Goal: Information Seeking & Learning: Learn about a topic

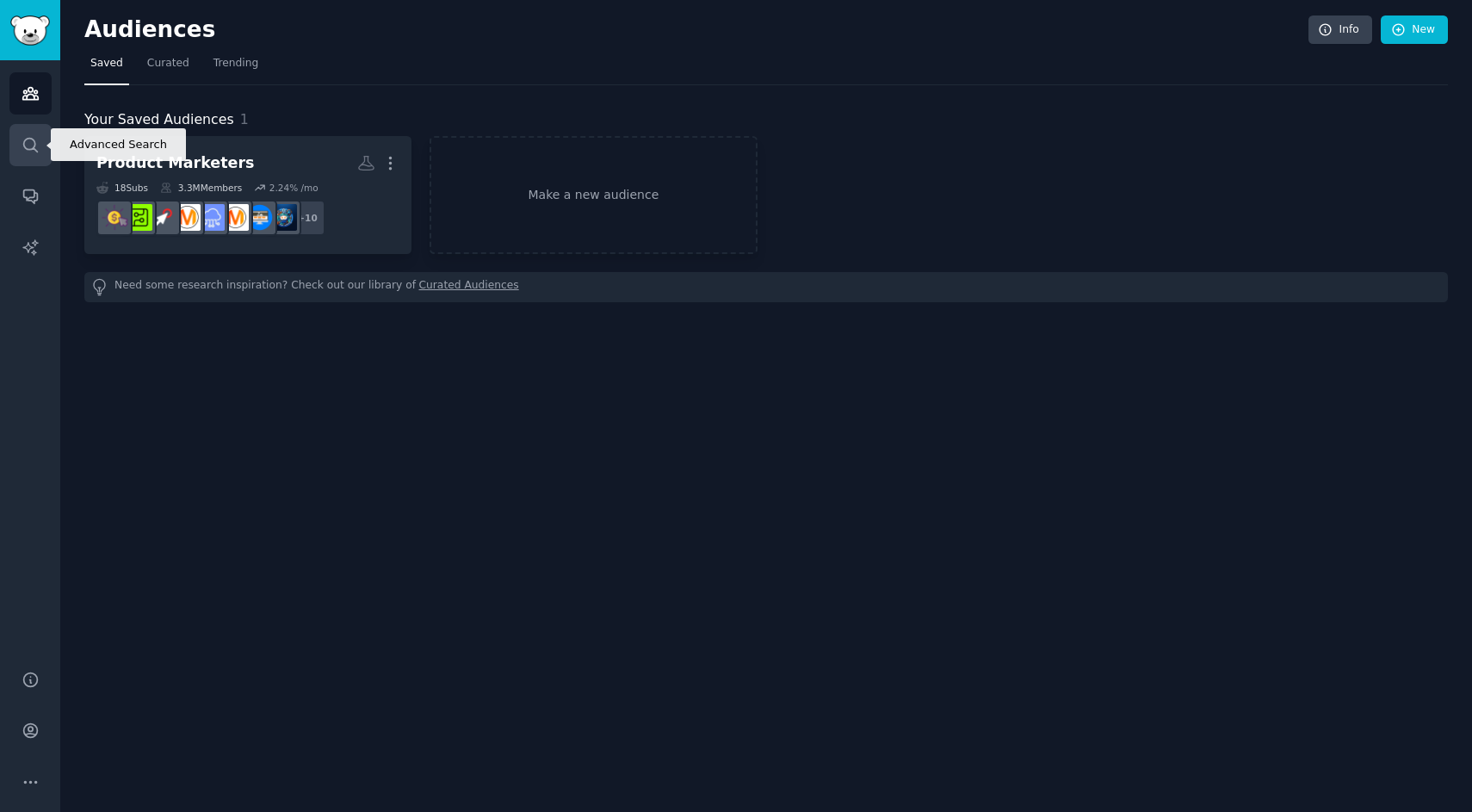
click at [31, 143] on icon "Sidebar" at bounding box center [30, 145] width 19 height 19
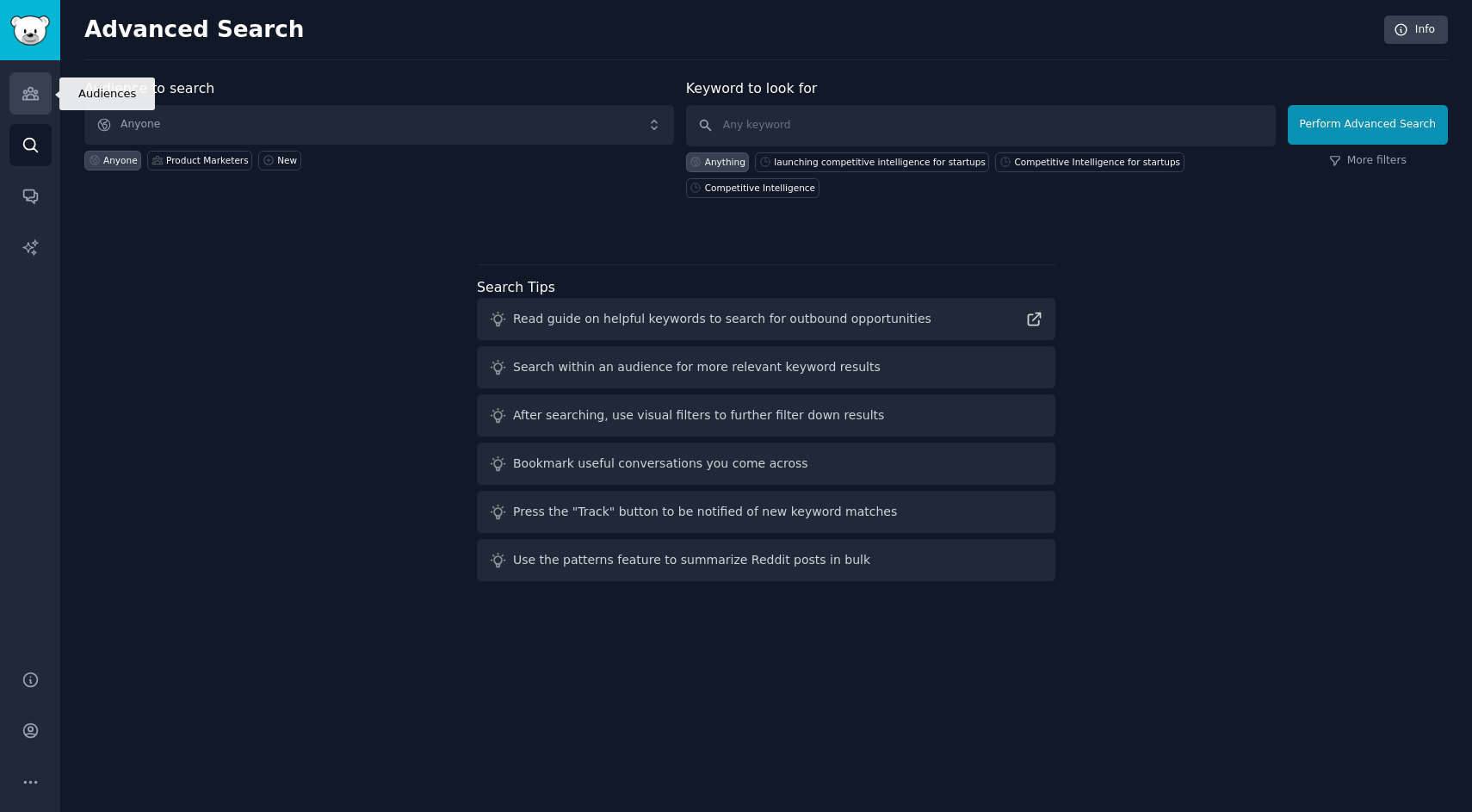
click at [23, 91] on icon "Sidebar" at bounding box center [30, 94] width 16 height 12
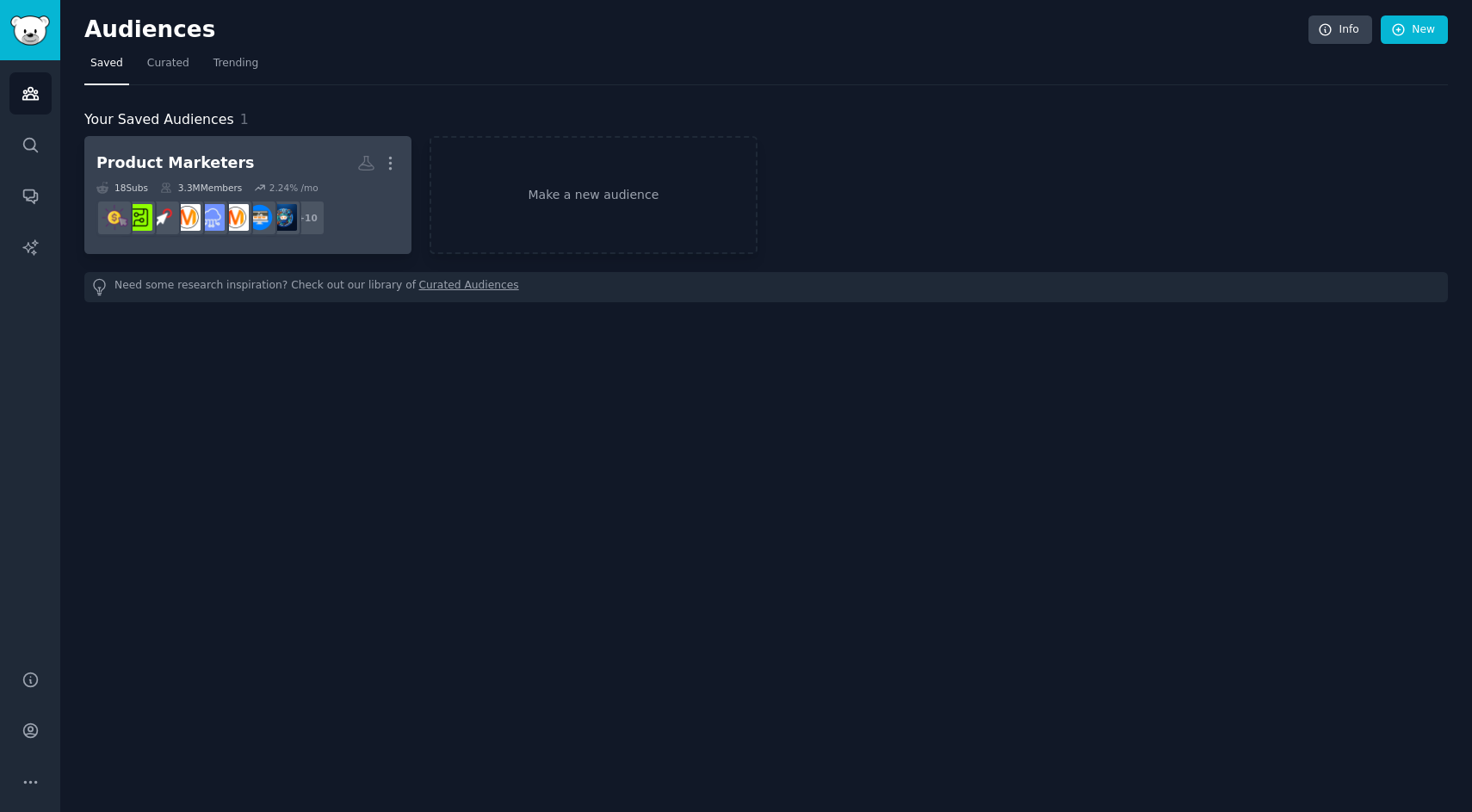
click at [203, 156] on div "Product Marketers" at bounding box center [175, 163] width 158 height 21
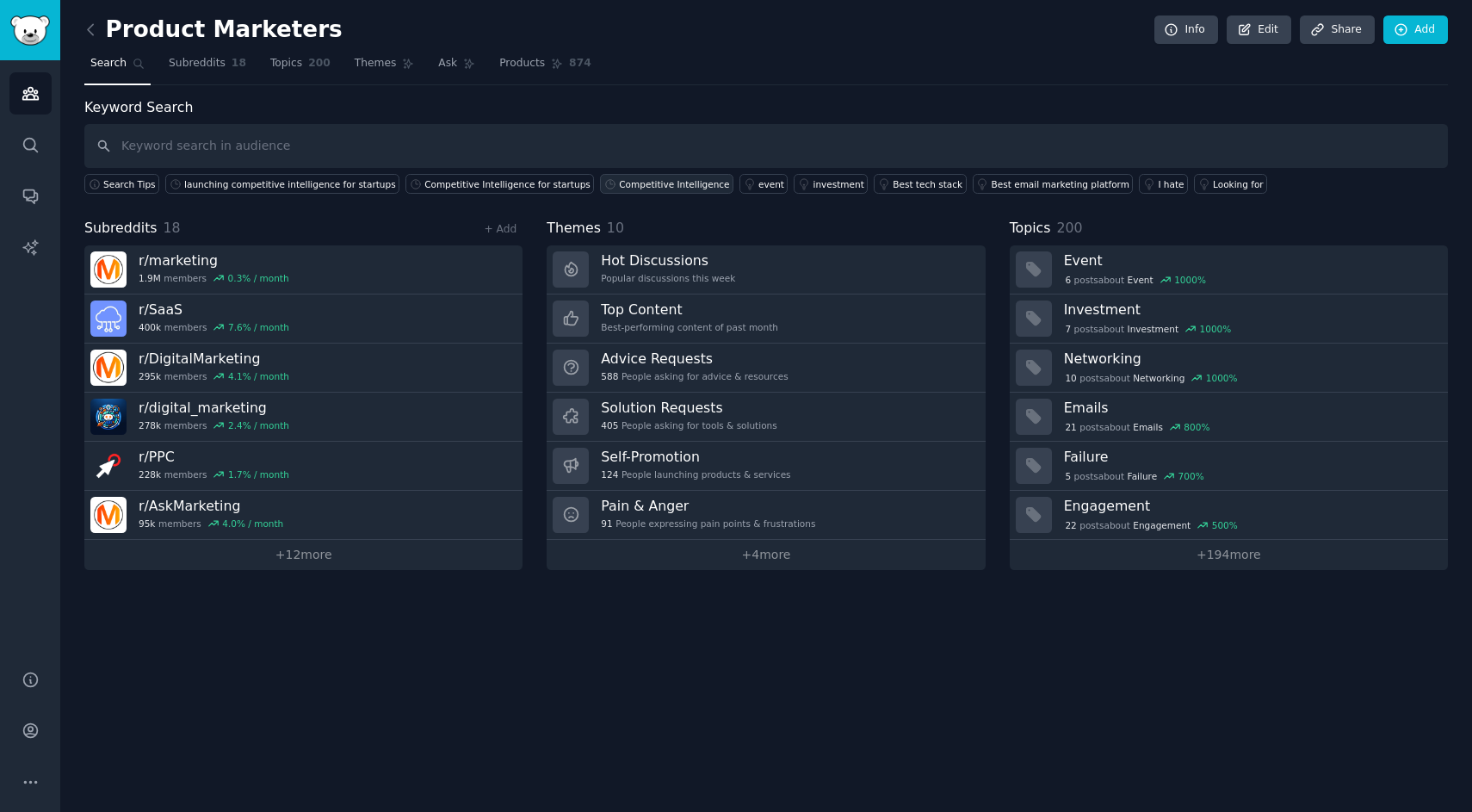
click at [646, 188] on div "Competitive Intelligence" at bounding box center [674, 184] width 110 height 12
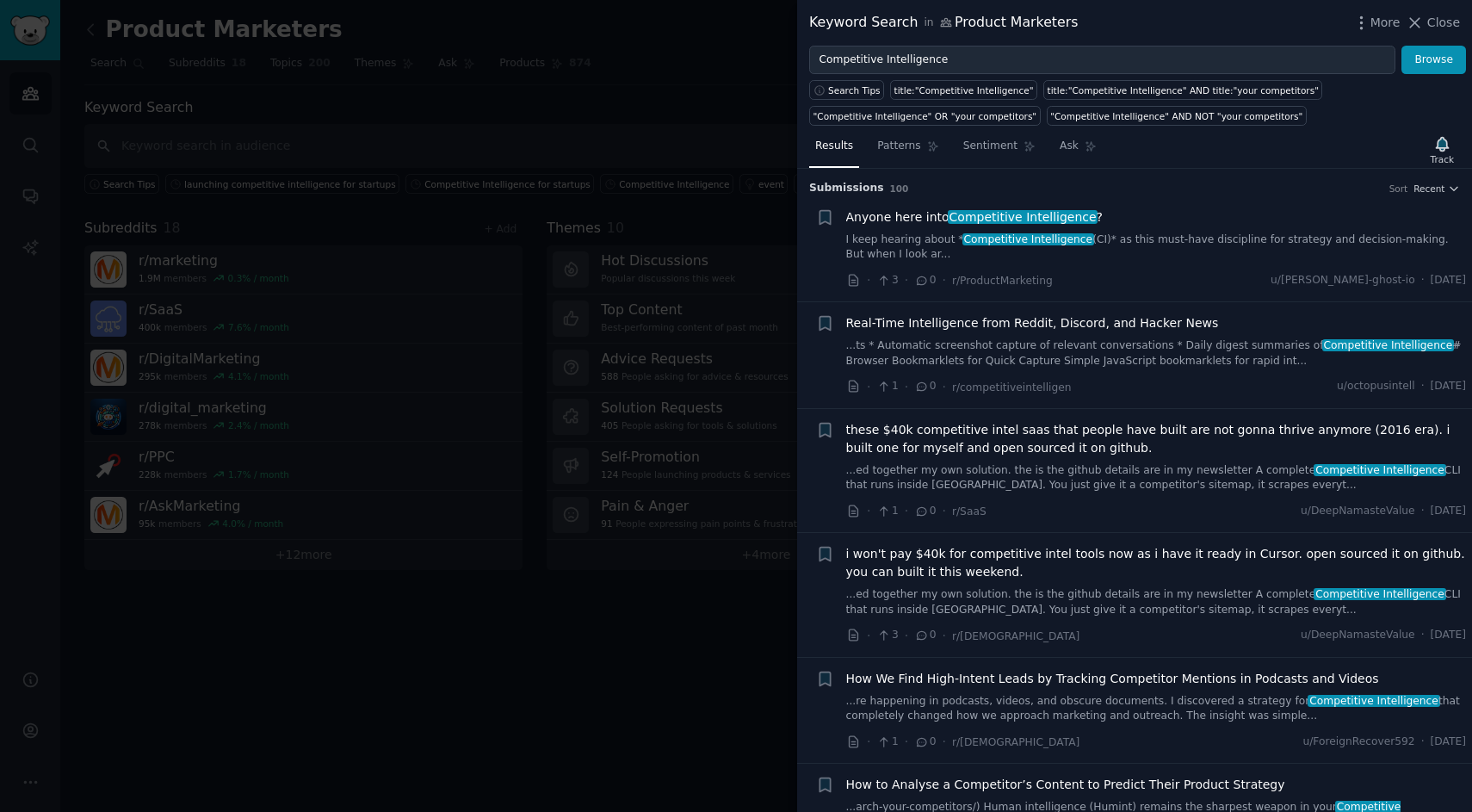
click at [616, 117] on div at bounding box center [736, 406] width 1472 height 812
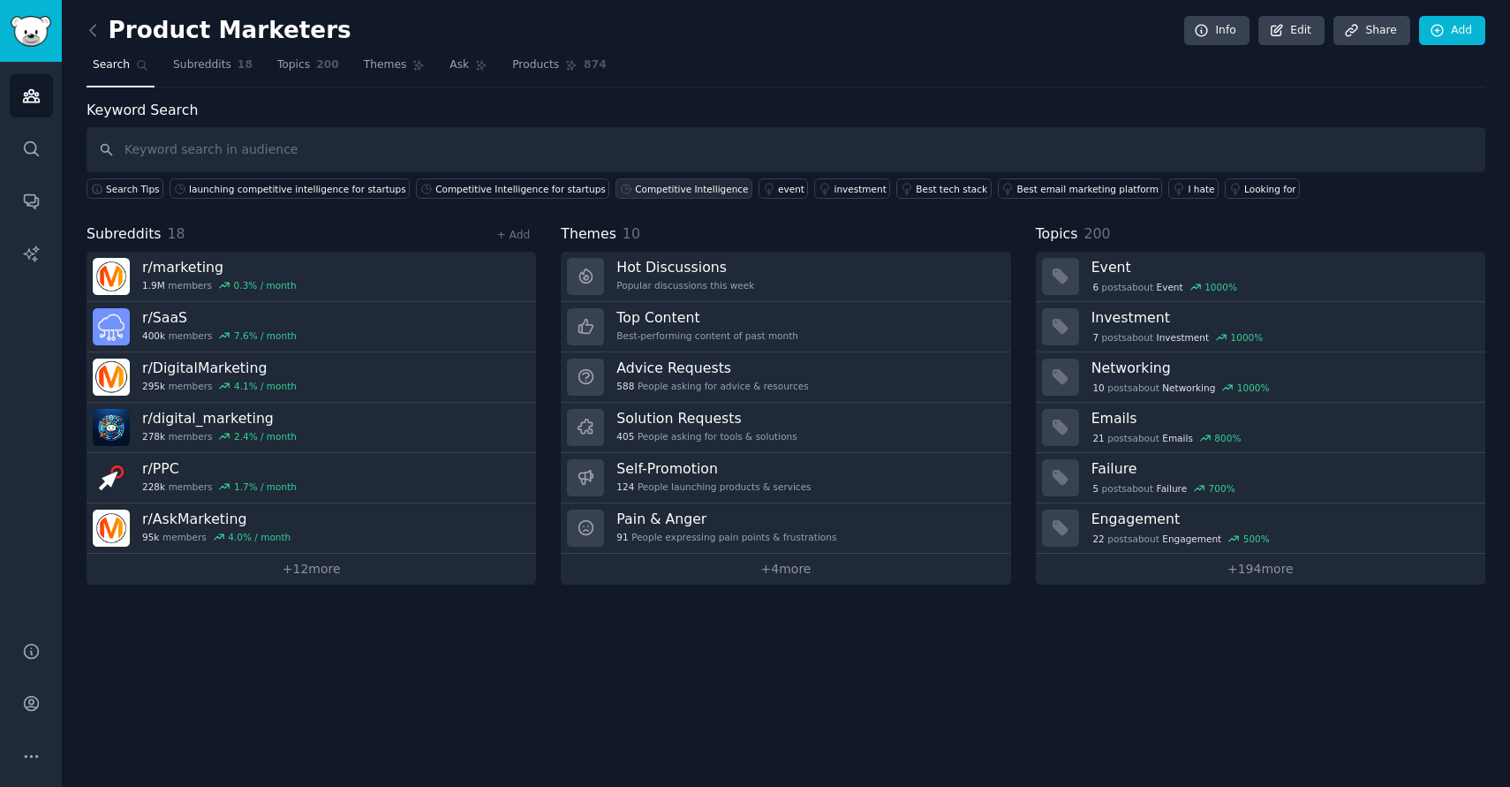
click at [636, 183] on div "Competitive Intelligence" at bounding box center [691, 189] width 113 height 12
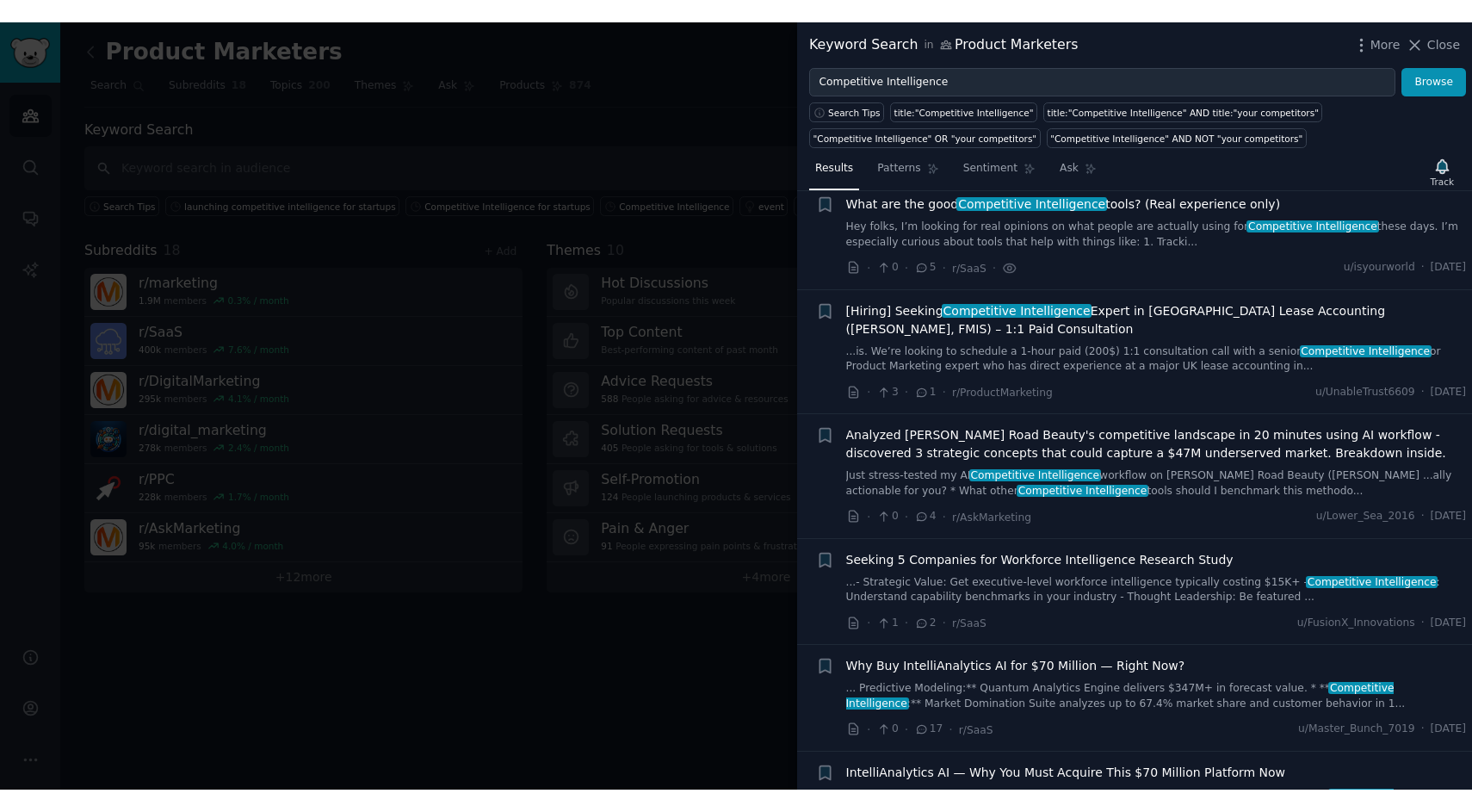
scroll to position [1484, 0]
